Goal: Find specific page/section: Find specific page/section

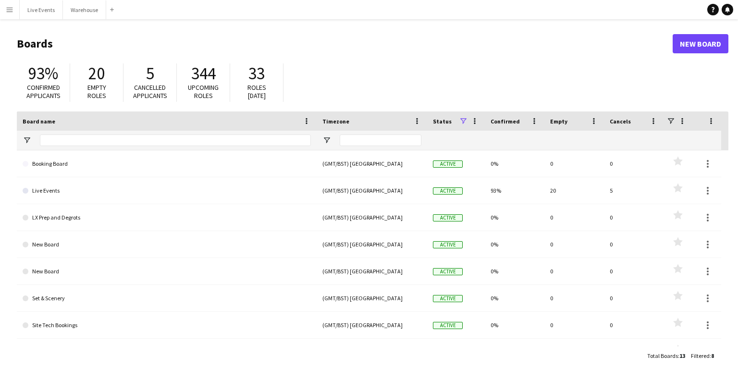
click at [6, 3] on button "Menu" at bounding box center [9, 9] width 19 height 19
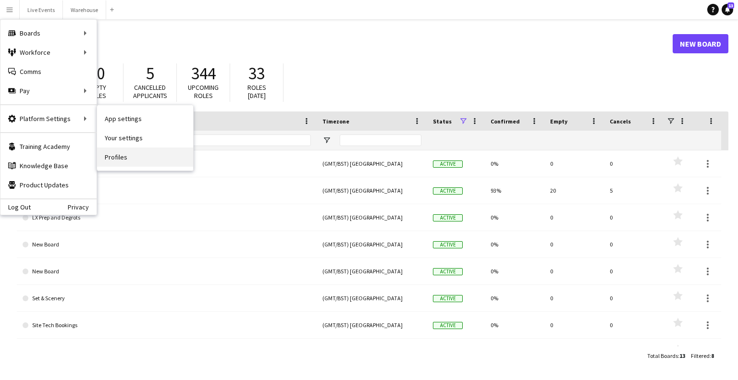
click at [119, 153] on link "Profiles" at bounding box center [145, 157] width 96 height 19
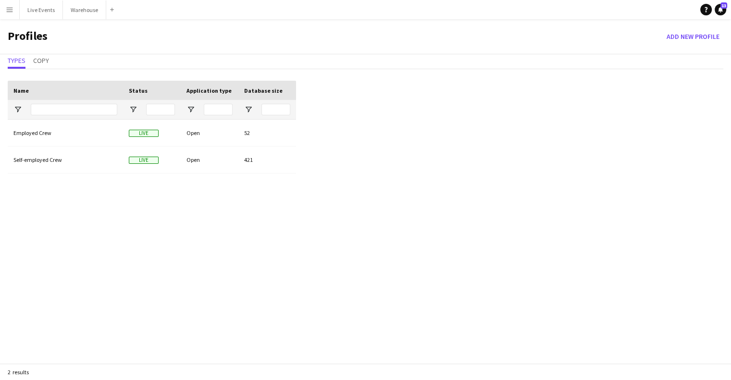
click at [14, 8] on button "Menu" at bounding box center [9, 9] width 19 height 19
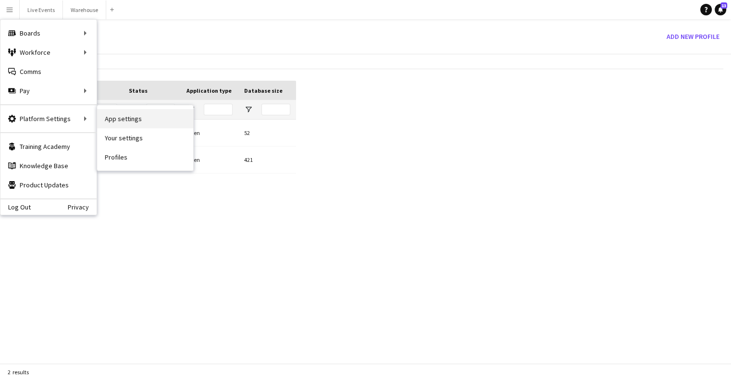
click at [124, 119] on link "App settings" at bounding box center [145, 118] width 96 height 19
